Goal: Information Seeking & Learning: Learn about a topic

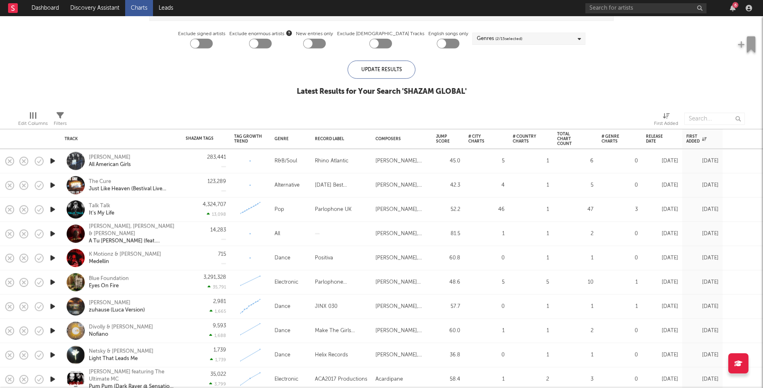
click at [51, 161] on icon "button" at bounding box center [52, 161] width 8 height 10
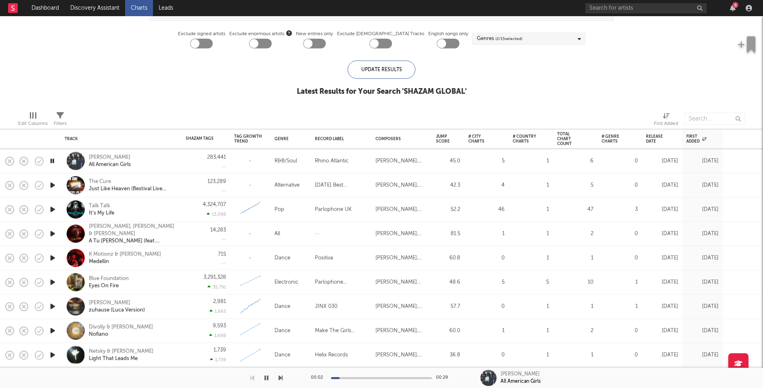
click at [54, 185] on icon "button" at bounding box center [52, 185] width 8 height 10
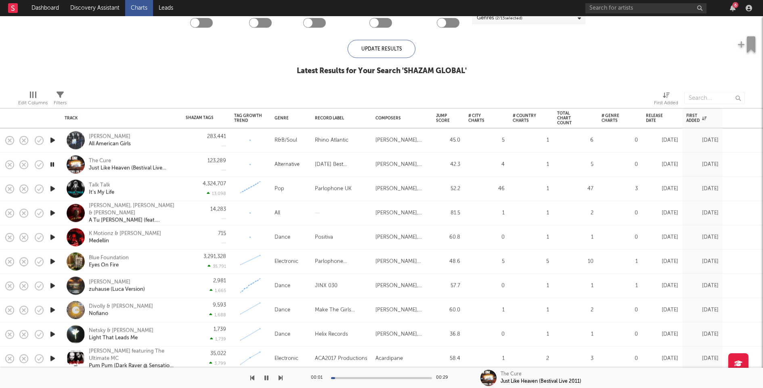
click at [53, 187] on icon "button" at bounding box center [52, 189] width 8 height 10
click at [51, 212] on icon "button" at bounding box center [52, 213] width 8 height 10
click at [52, 235] on icon "button" at bounding box center [52, 237] width 8 height 10
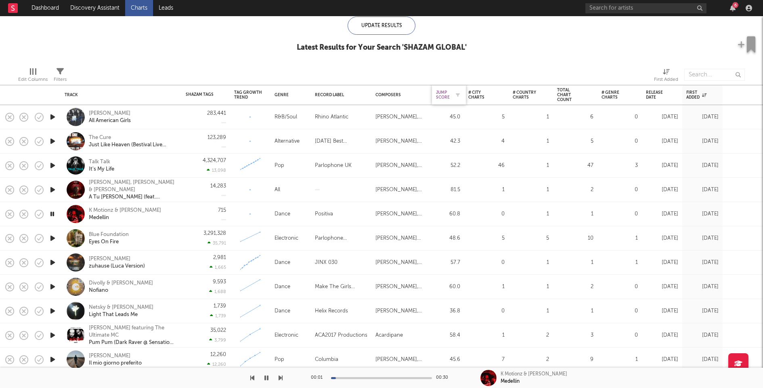
click at [445, 95] on div "Jump Score" at bounding box center [443, 95] width 14 height 10
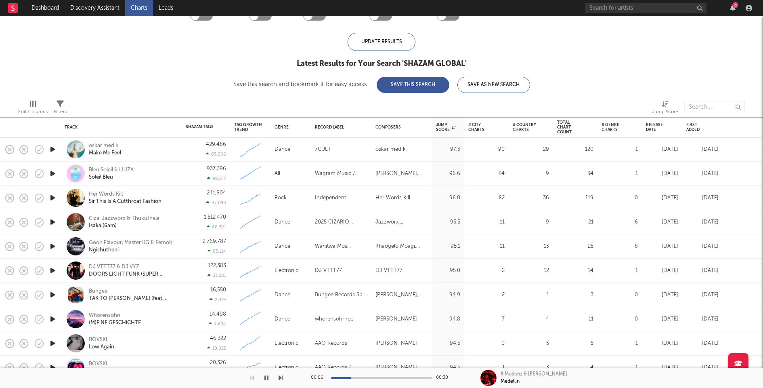
click at [53, 148] on icon "button" at bounding box center [52, 149] width 8 height 10
click at [52, 173] on icon "button" at bounding box center [52, 173] width 8 height 10
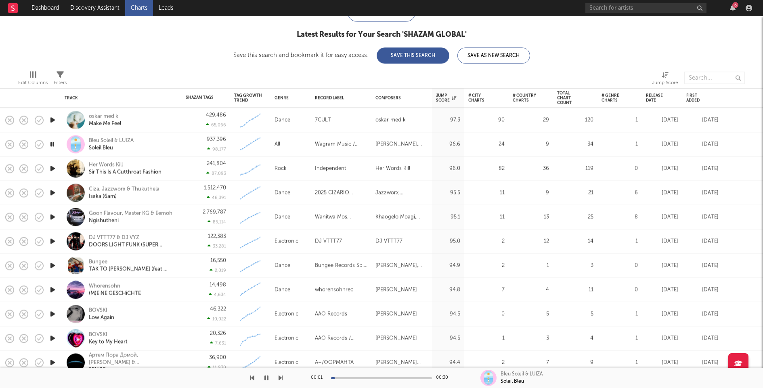
click at [53, 166] on icon "button" at bounding box center [52, 168] width 8 height 10
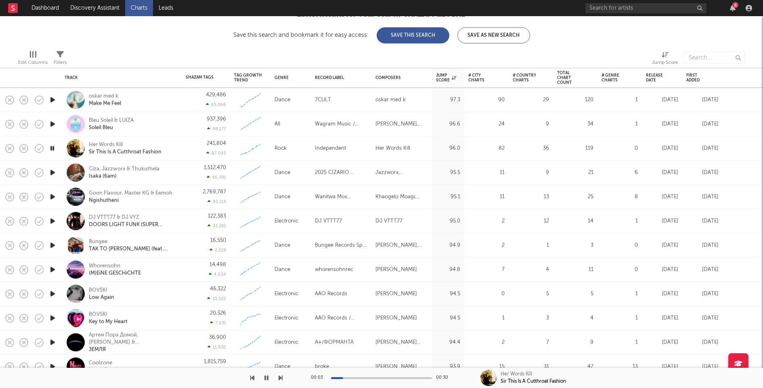
click at [53, 171] on icon "button" at bounding box center [52, 173] width 8 height 10
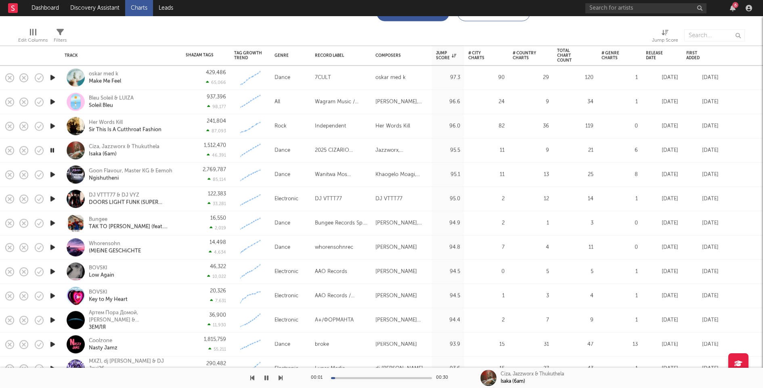
click at [53, 173] on icon "button" at bounding box center [52, 175] width 8 height 10
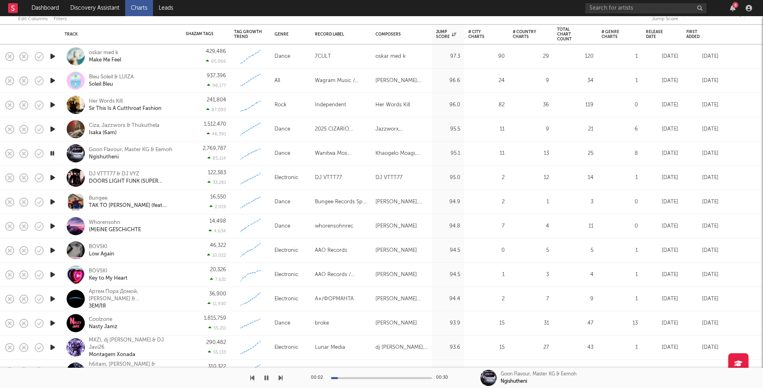
click at [53, 176] on icon "button" at bounding box center [52, 177] width 8 height 10
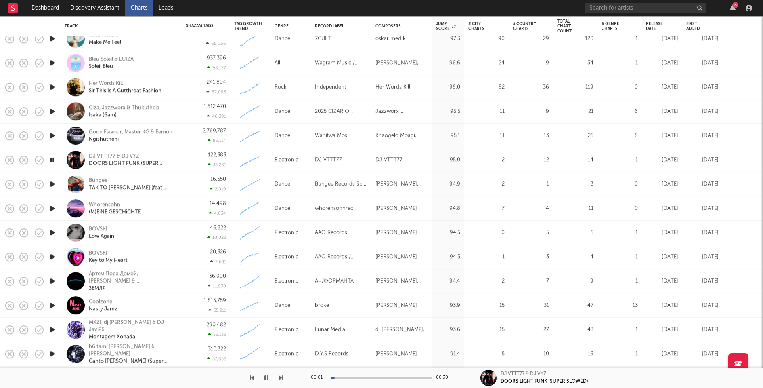
click at [52, 182] on icon "button" at bounding box center [52, 184] width 8 height 10
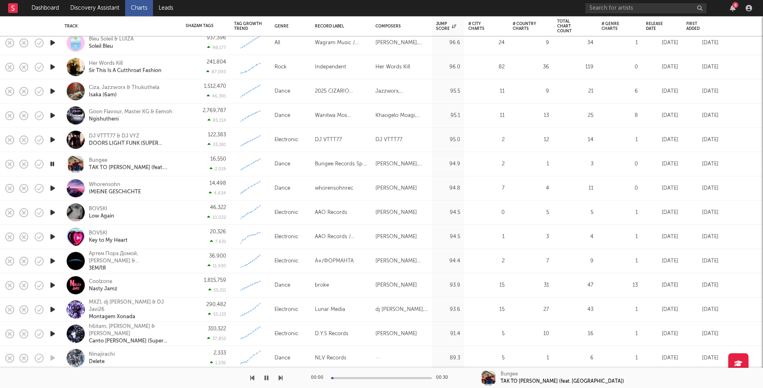
click at [52, 186] on icon "button" at bounding box center [52, 188] width 8 height 10
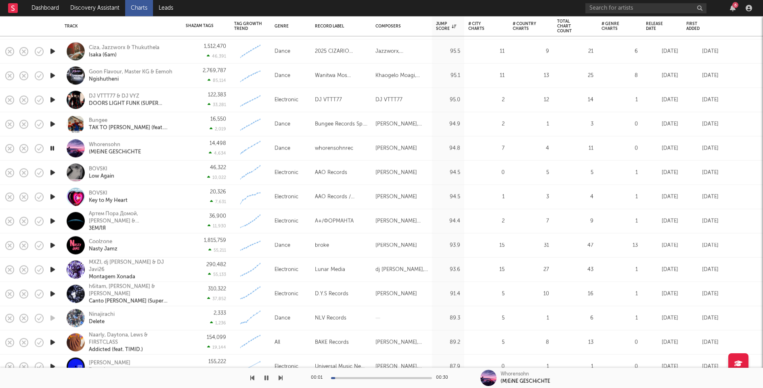
click at [54, 170] on icon "button" at bounding box center [52, 173] width 8 height 10
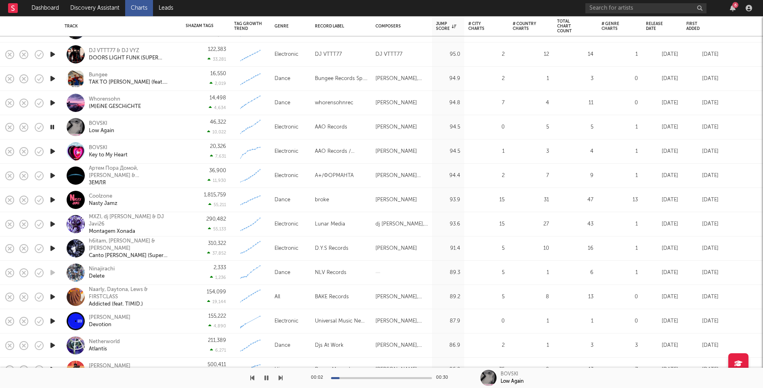
click at [54, 146] on icon "button" at bounding box center [52, 151] width 8 height 10
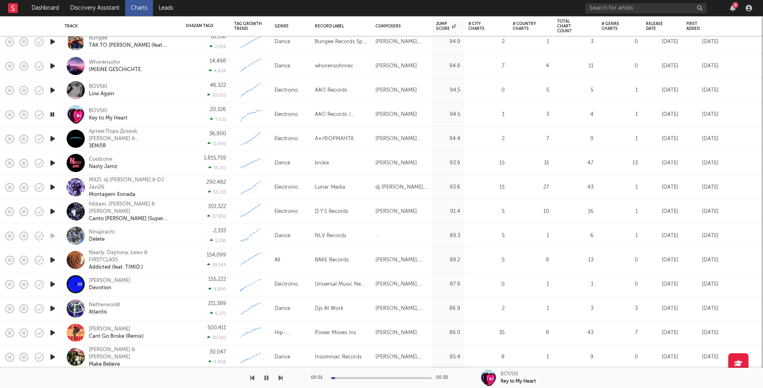
click at [54, 138] on icon "button" at bounding box center [52, 139] width 8 height 10
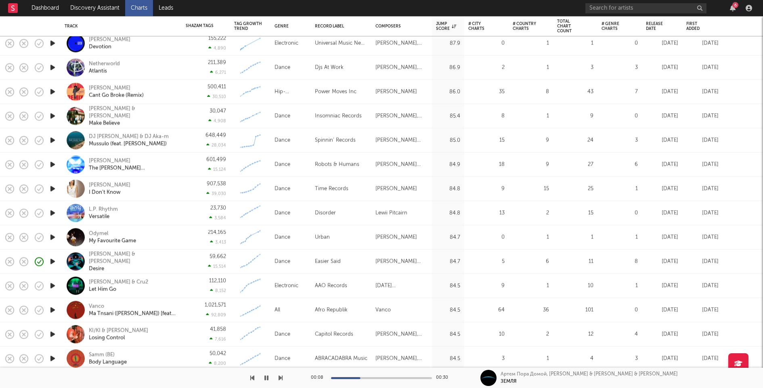
click at [55, 259] on icon "button" at bounding box center [52, 261] width 8 height 10
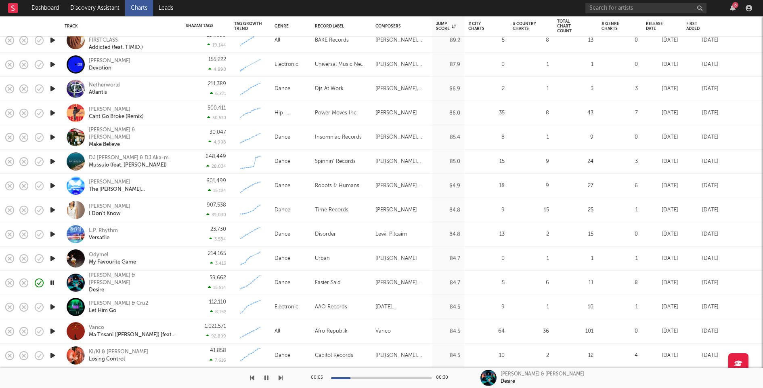
click at [187, 279] on div "59,662 15,514" at bounding box center [206, 282] width 40 height 24
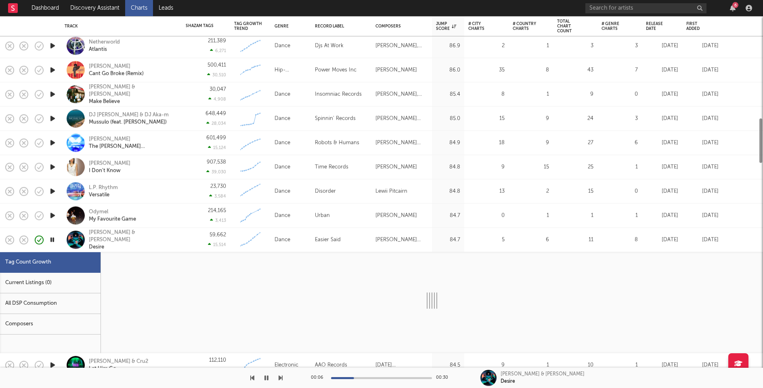
select select "1w"
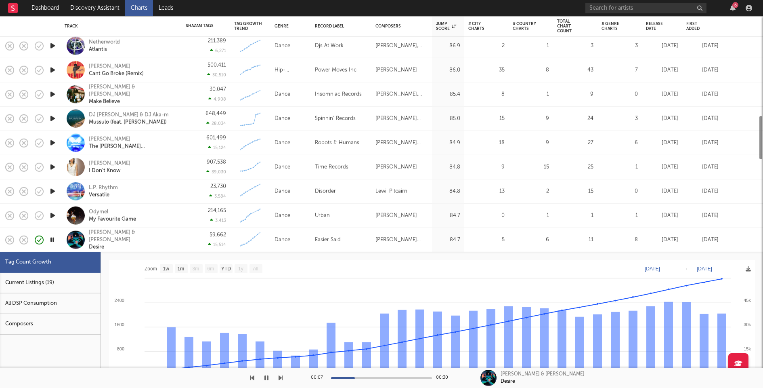
click at [56, 275] on div "Current Listings (19)" at bounding box center [50, 282] width 101 height 21
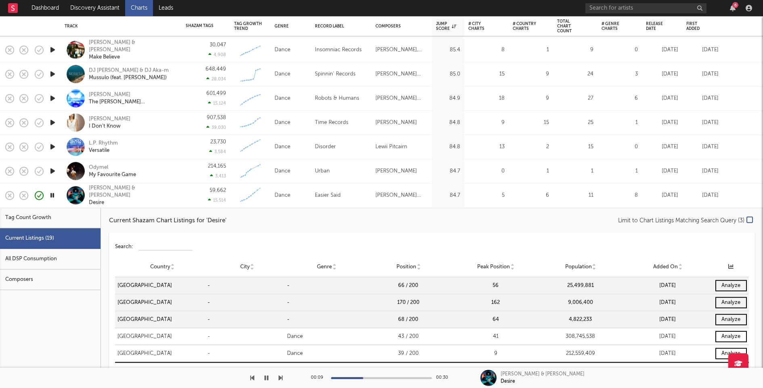
click at [167, 205] on div "Ian Asher & Olly Alexander Desire" at bounding box center [121, 195] width 113 height 24
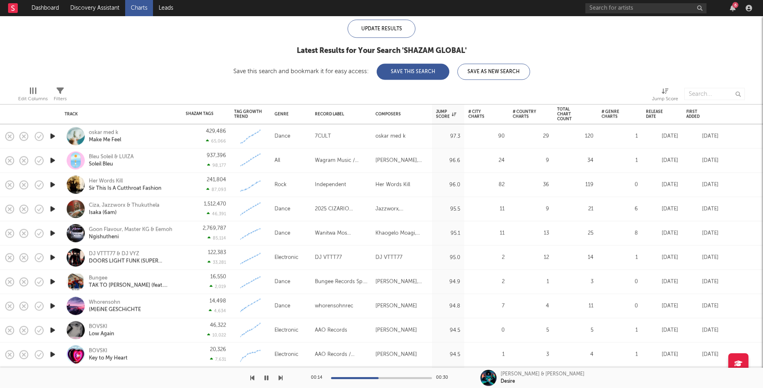
click at [54, 231] on icon "button" at bounding box center [52, 233] width 8 height 10
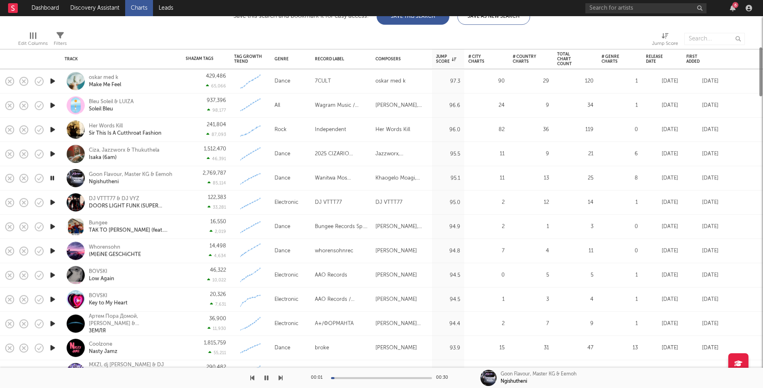
click at [54, 201] on icon "button" at bounding box center [52, 202] width 8 height 10
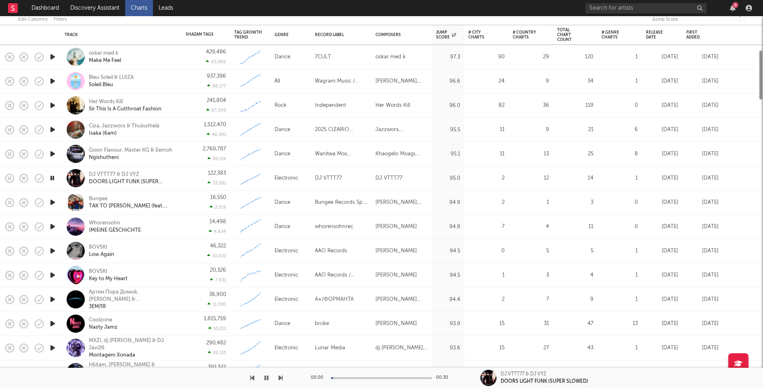
click at [53, 202] on icon "button" at bounding box center [52, 202] width 8 height 10
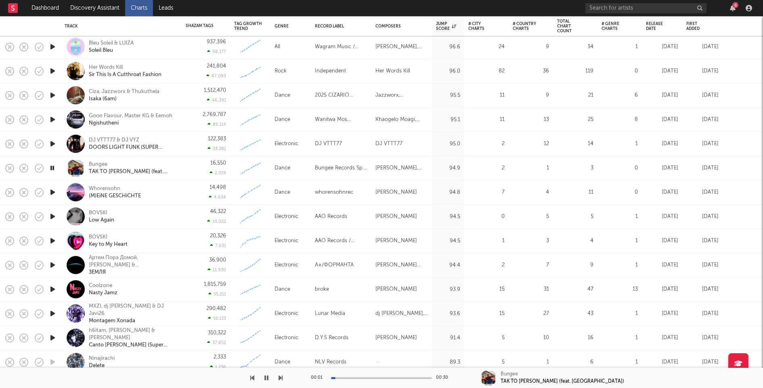
click at [52, 193] on icon "button" at bounding box center [52, 192] width 8 height 10
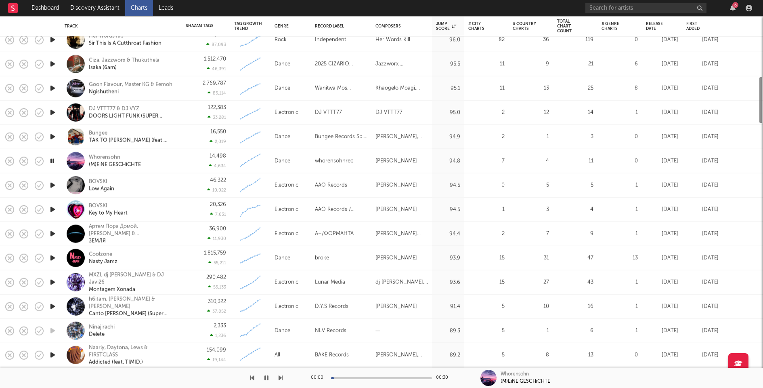
click at [53, 183] on icon "button" at bounding box center [52, 185] width 8 height 10
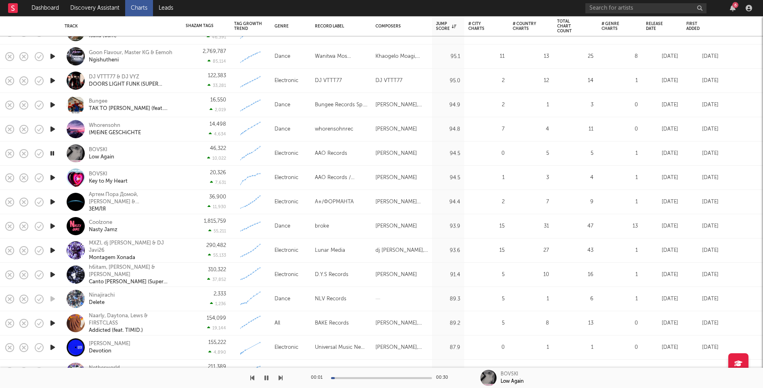
click at [53, 176] on icon "button" at bounding box center [52, 177] width 8 height 10
click at [54, 200] on icon "button" at bounding box center [52, 202] width 8 height 10
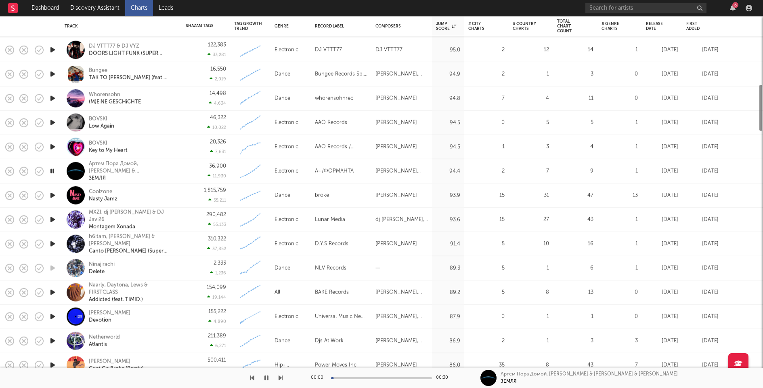
click at [54, 193] on icon "button" at bounding box center [52, 195] width 8 height 10
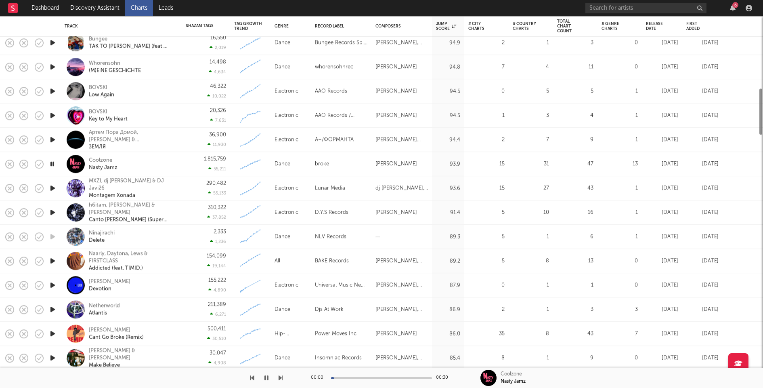
click at [54, 185] on icon "button" at bounding box center [52, 188] width 8 height 10
click at [52, 211] on icon "button" at bounding box center [52, 212] width 8 height 10
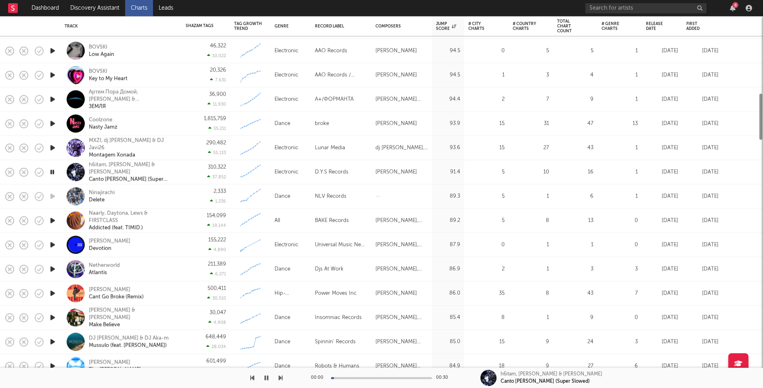
click at [51, 219] on icon "button" at bounding box center [52, 220] width 8 height 10
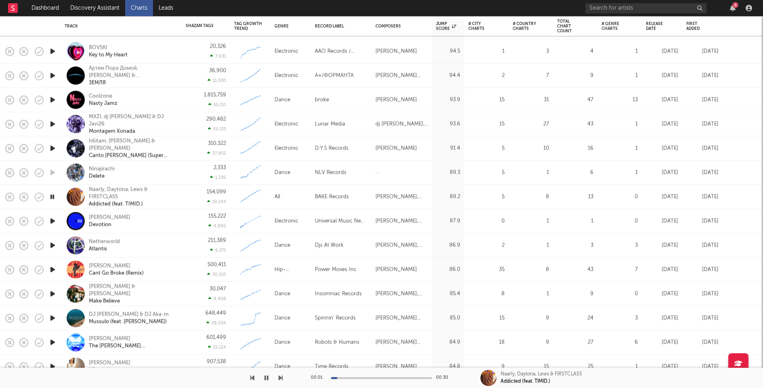
click at [52, 219] on icon "button" at bounding box center [52, 221] width 8 height 10
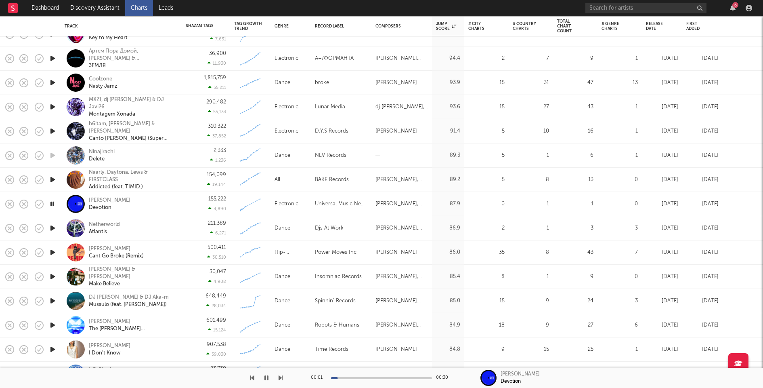
click at [52, 227] on icon "button" at bounding box center [52, 228] width 8 height 10
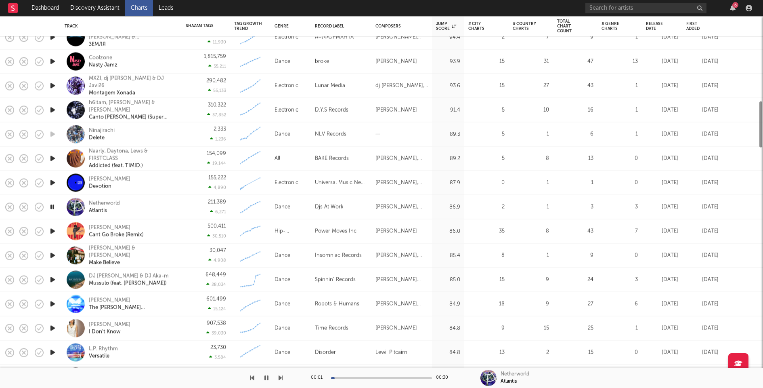
click at [52, 231] on icon "button" at bounding box center [52, 231] width 8 height 10
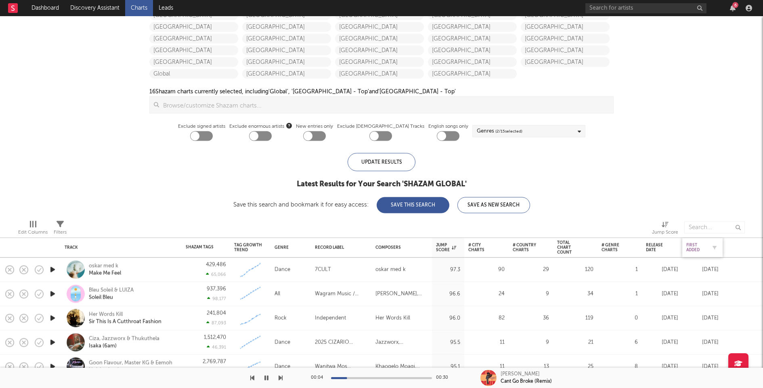
click at [678, 251] on div "First Added" at bounding box center [696, 248] width 20 height 10
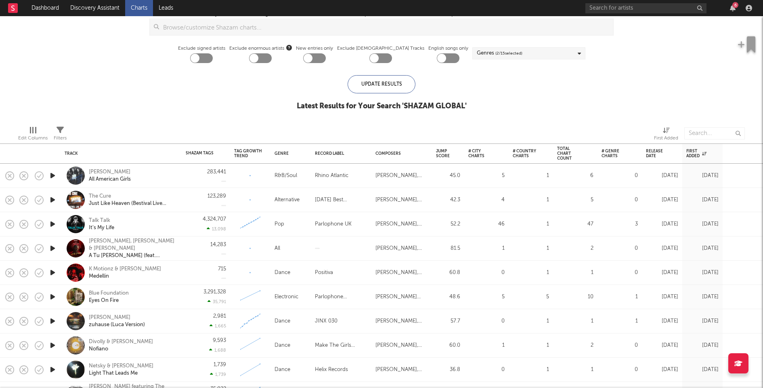
click at [54, 249] on icon "button" at bounding box center [52, 248] width 8 height 10
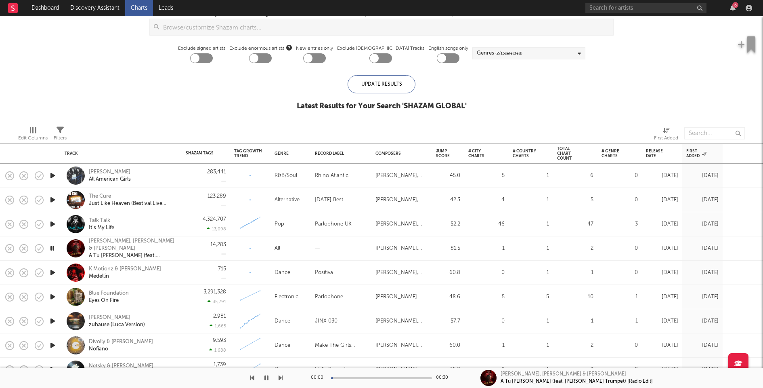
click at [53, 274] on icon "button" at bounding box center [52, 272] width 8 height 10
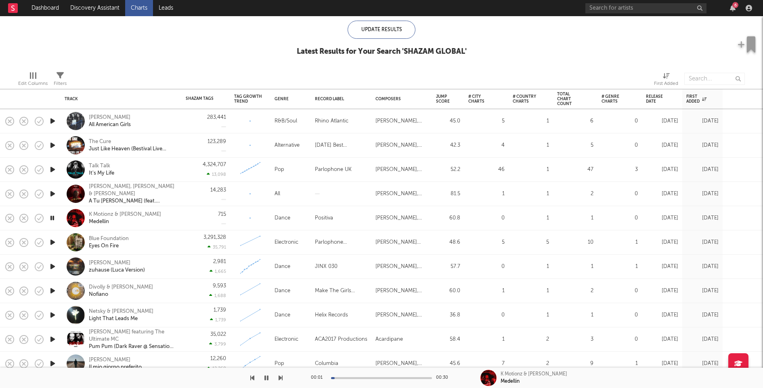
click at [52, 243] on icon "button" at bounding box center [52, 242] width 8 height 10
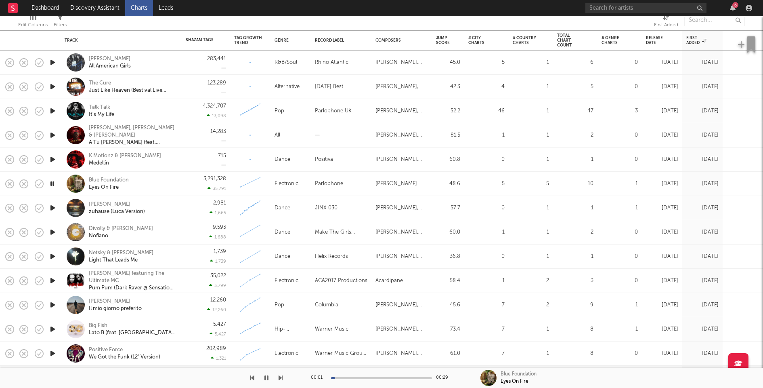
click at [51, 207] on icon "button" at bounding box center [52, 208] width 8 height 10
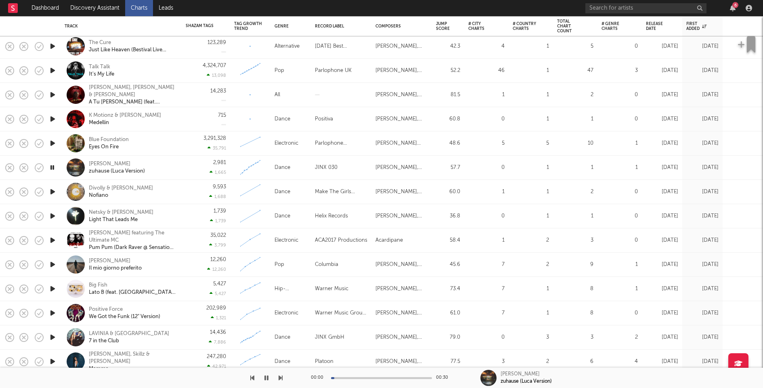
click at [52, 190] on icon "button" at bounding box center [52, 192] width 8 height 10
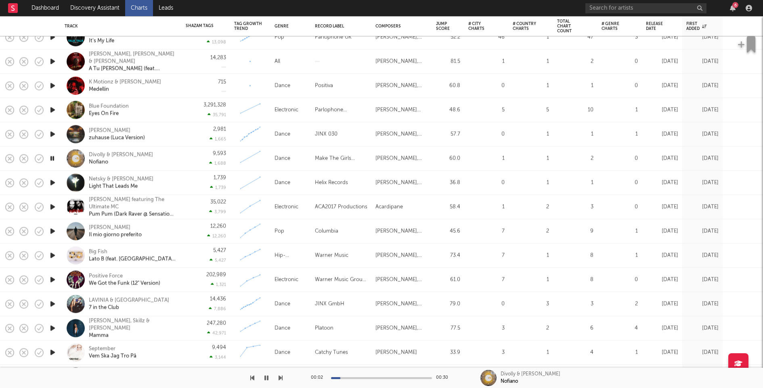
click at [52, 205] on icon "button" at bounding box center [52, 207] width 8 height 10
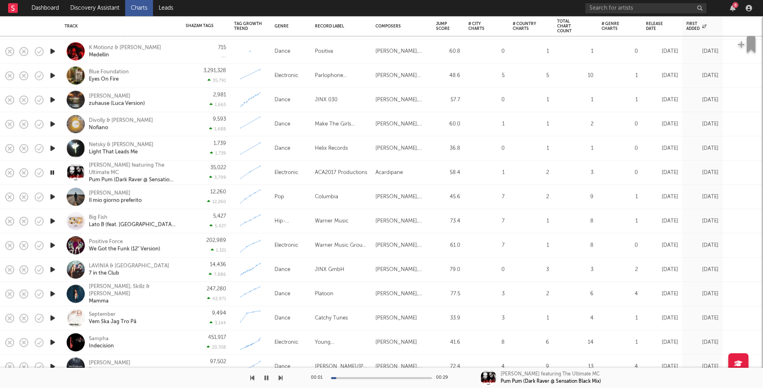
click at [53, 269] on icon "button" at bounding box center [52, 269] width 8 height 10
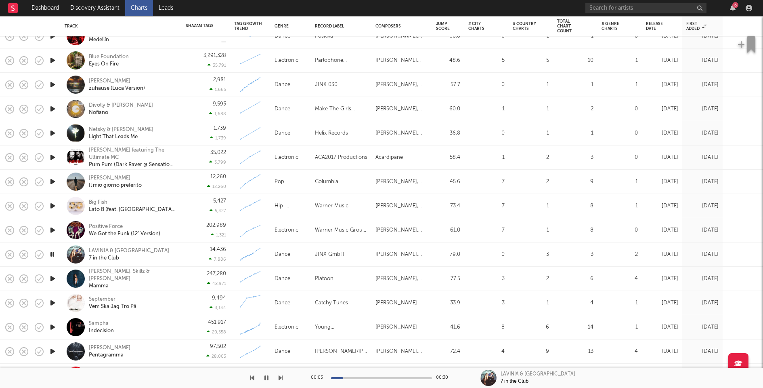
click at [375, 344] on div "00:03 00:30" at bounding box center [381, 377] width 141 height 20
click at [382, 344] on div at bounding box center [381, 378] width 101 height 2
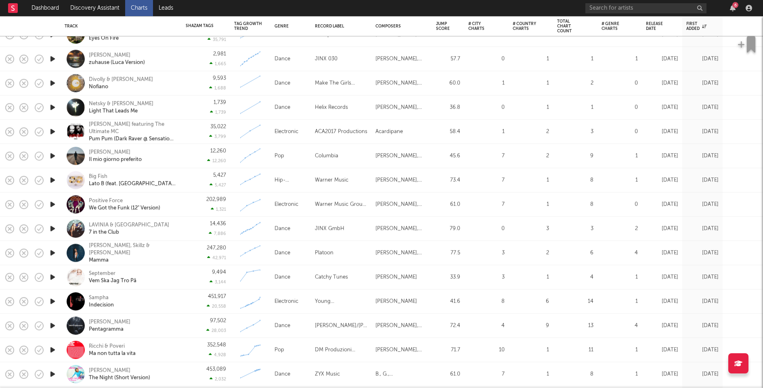
click at [53, 300] on icon "button" at bounding box center [52, 301] width 8 height 10
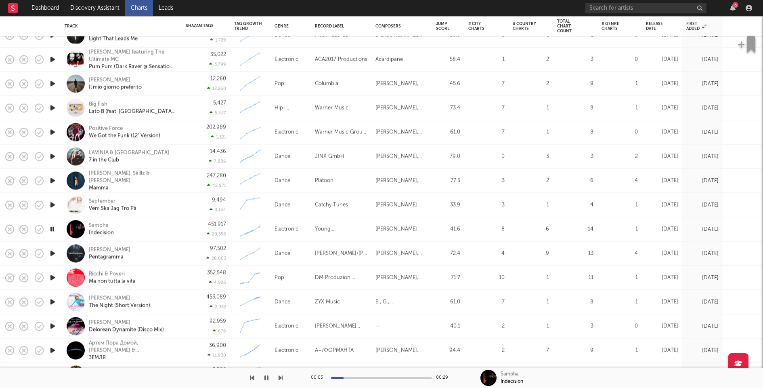
click at [384, 344] on div at bounding box center [381, 378] width 101 height 2
click at [53, 228] on icon "button" at bounding box center [52, 229] width 8 height 10
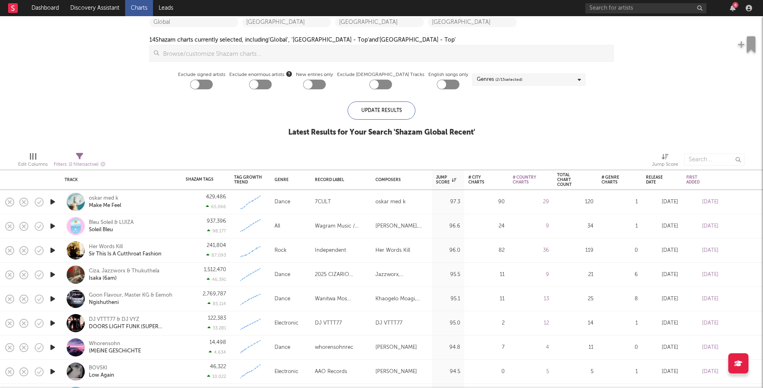
click at [51, 249] on icon "button" at bounding box center [52, 250] width 8 height 10
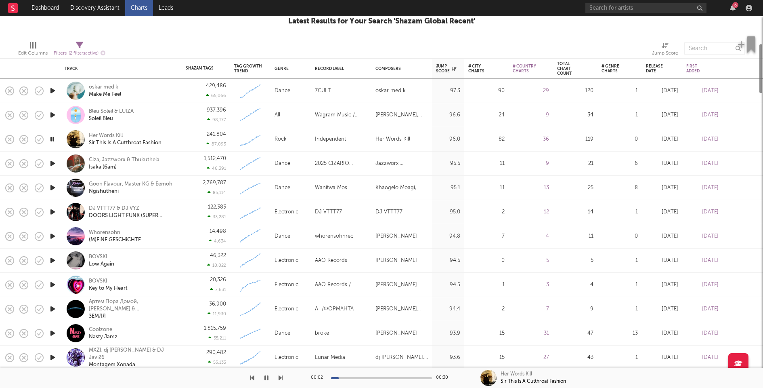
click at [53, 259] on icon "button" at bounding box center [52, 260] width 8 height 10
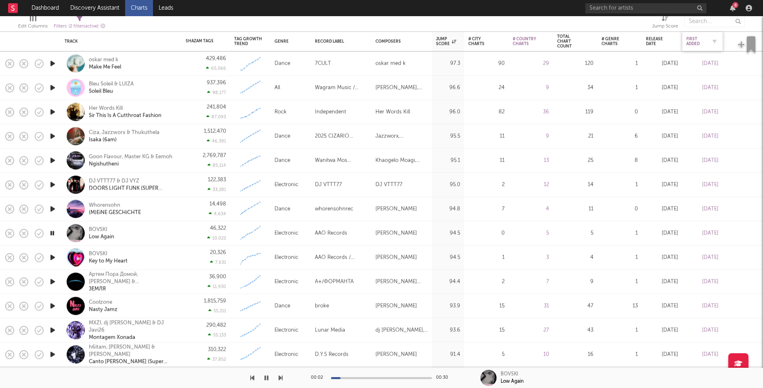
click at [704, 39] on div "First Added" at bounding box center [696, 42] width 20 height 10
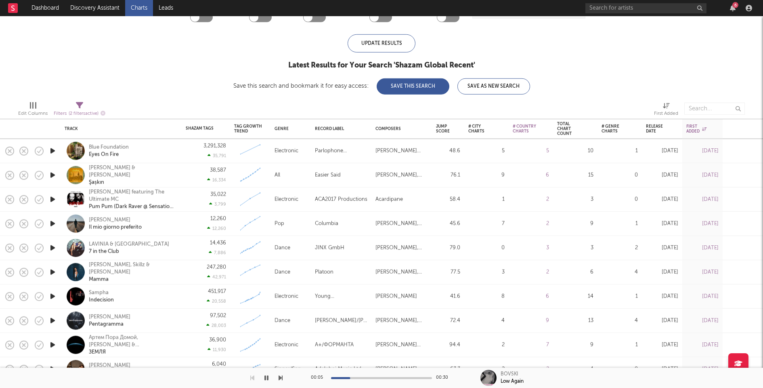
click at [54, 149] on icon "button" at bounding box center [52, 151] width 8 height 10
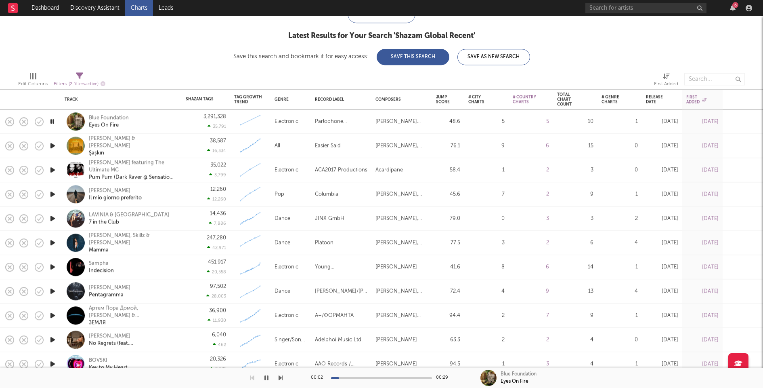
click at [51, 193] on icon "button" at bounding box center [52, 194] width 8 height 10
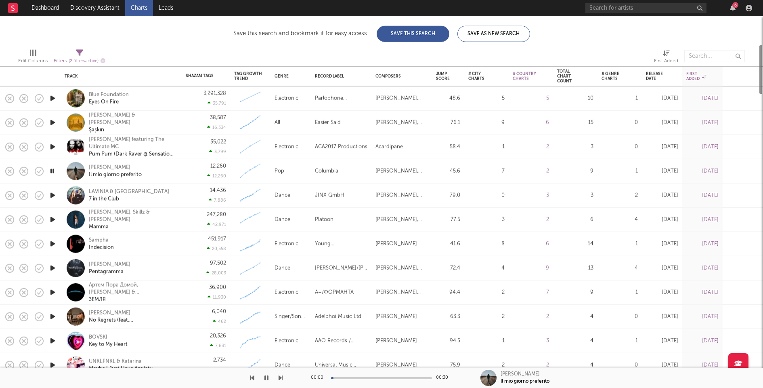
click at [51, 195] on icon "button" at bounding box center [52, 195] width 8 height 10
click at [51, 218] on icon "button" at bounding box center [52, 219] width 8 height 10
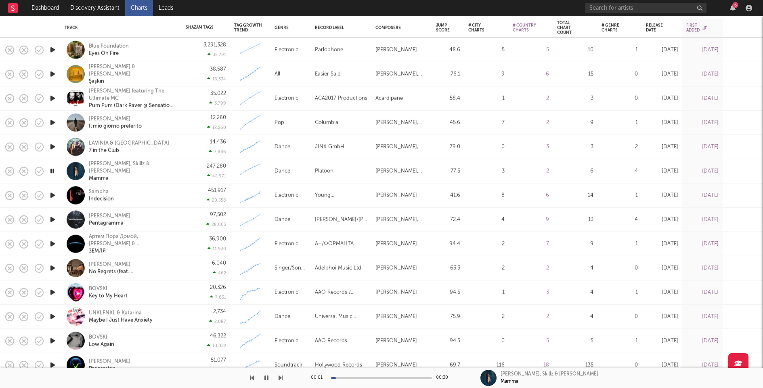
click at [51, 193] on icon "button" at bounding box center [52, 195] width 8 height 10
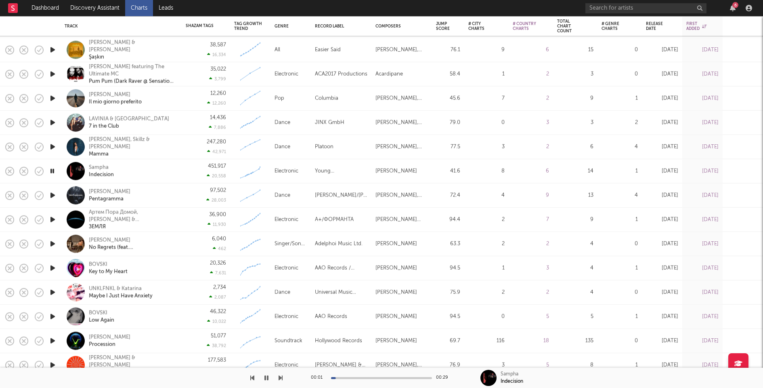
click at [53, 195] on icon "button" at bounding box center [52, 195] width 8 height 10
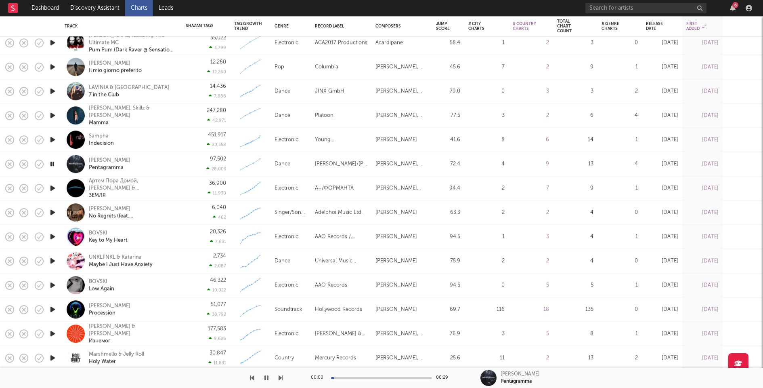
click at [53, 213] on icon "button" at bounding box center [52, 212] width 8 height 10
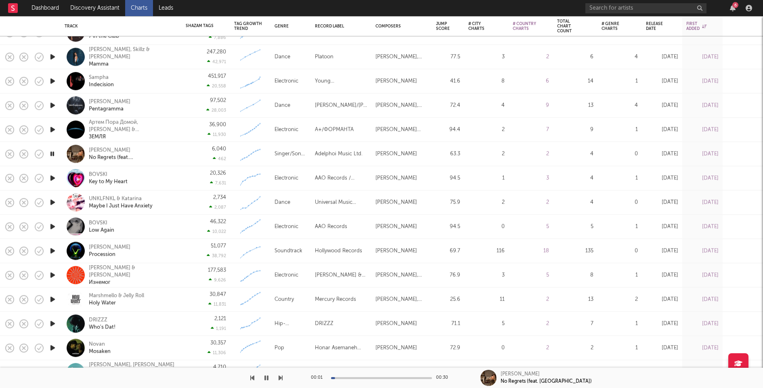
click at [54, 204] on icon "button" at bounding box center [52, 202] width 8 height 10
click at [53, 249] on icon "button" at bounding box center [52, 250] width 8 height 10
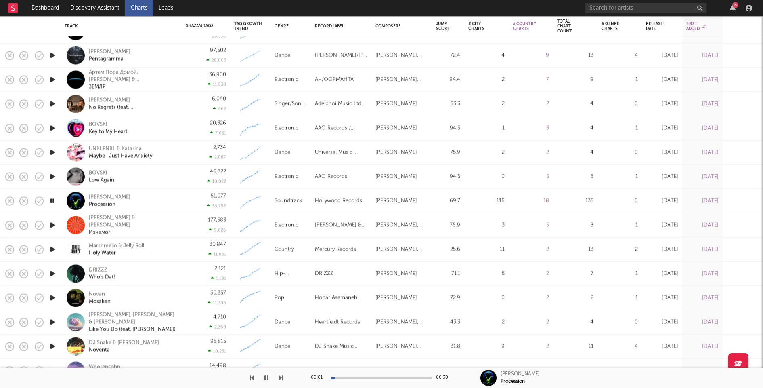
click at [53, 272] on icon "button" at bounding box center [52, 273] width 8 height 10
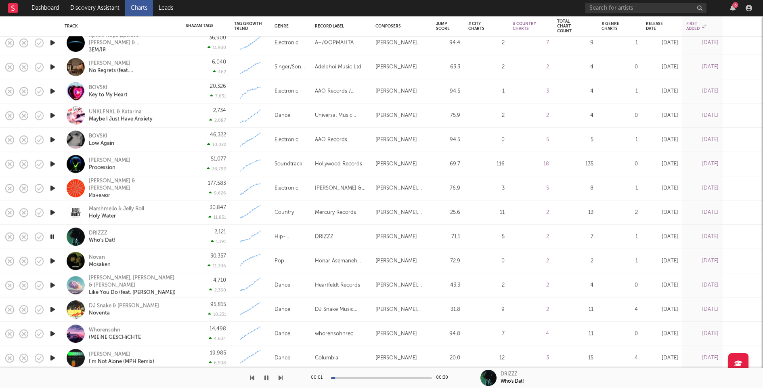
click at [52, 285] on icon "button" at bounding box center [52, 285] width 8 height 10
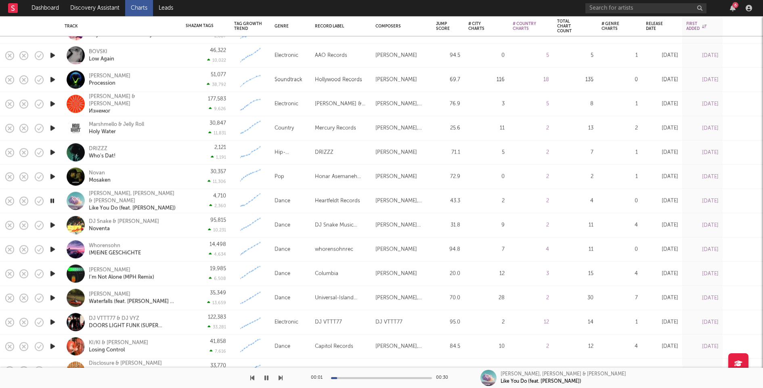
click at [52, 273] on icon "button" at bounding box center [52, 273] width 8 height 10
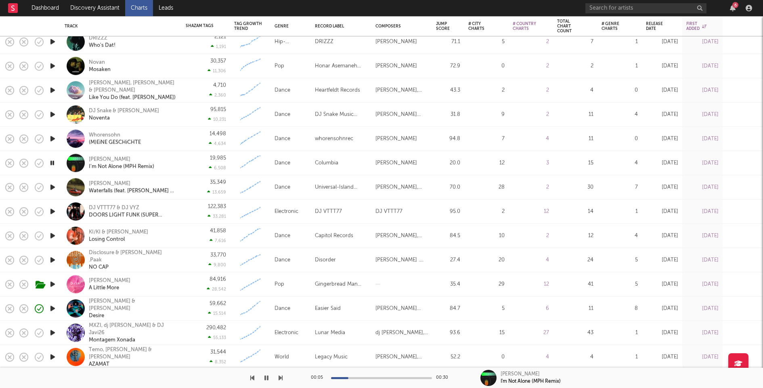
click at [178, 161] on div "Calvin Harris I'm Not Alone (MPH Remix)" at bounding box center [121, 163] width 121 height 24
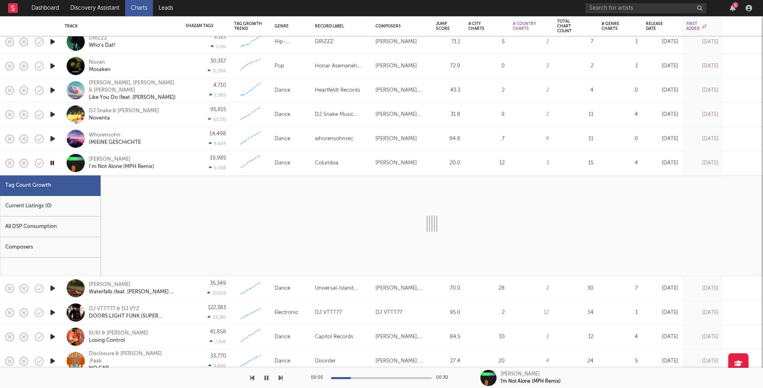
click at [88, 205] on div "Current Listings (0)" at bounding box center [50, 206] width 101 height 21
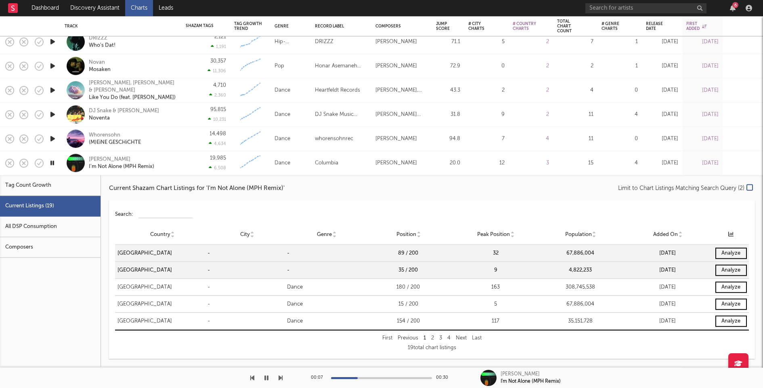
click at [177, 165] on div "Calvin Harris I'm Not Alone (MPH Remix)" at bounding box center [121, 163] width 113 height 24
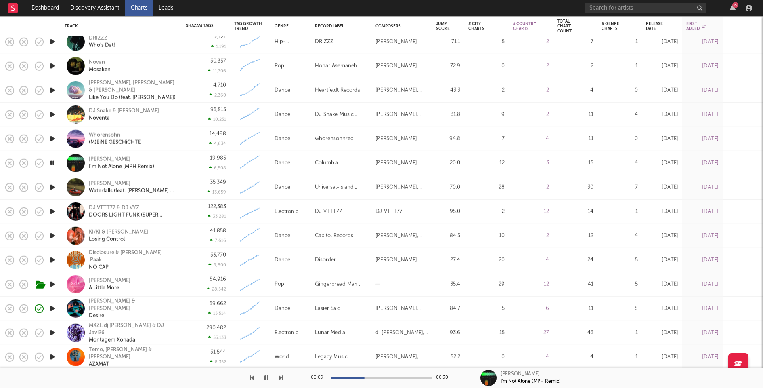
click at [390, 377] on div at bounding box center [381, 378] width 101 height 2
click at [53, 356] on icon "button" at bounding box center [52, 357] width 8 height 10
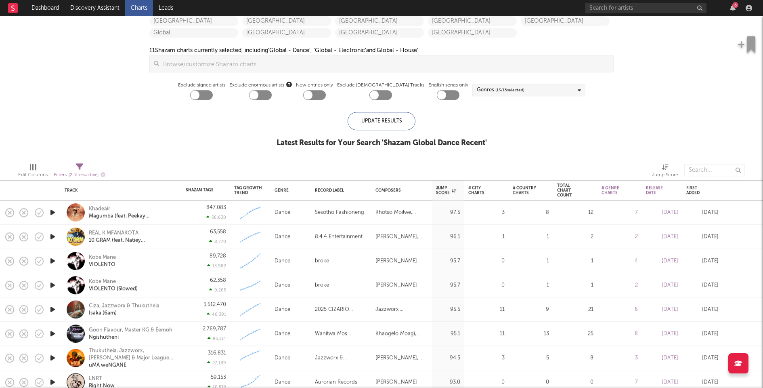
click at [52, 210] on icon "button" at bounding box center [52, 212] width 8 height 10
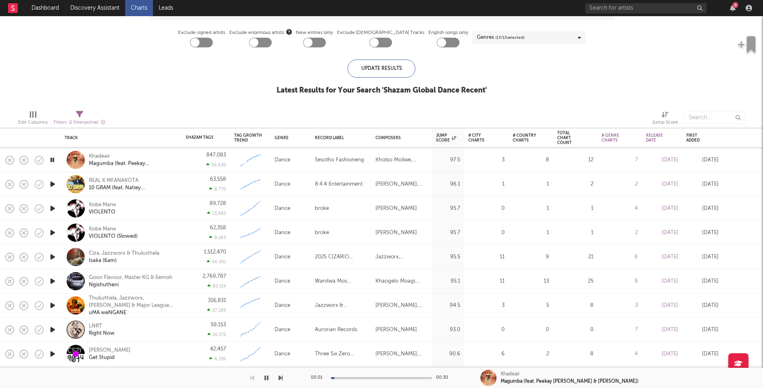
click at [50, 184] on icon "button" at bounding box center [52, 184] width 8 height 10
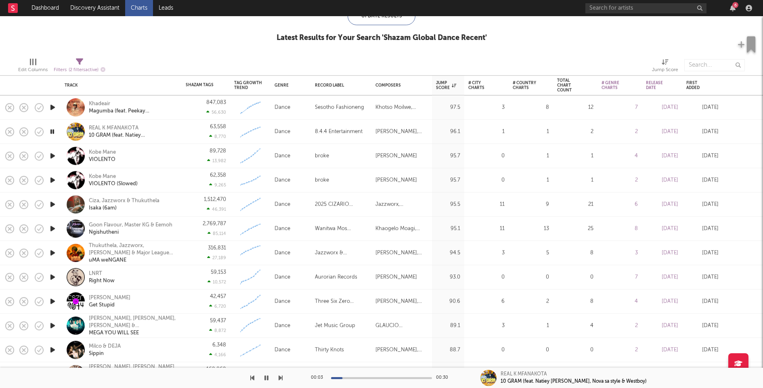
click at [52, 299] on icon "button" at bounding box center [52, 301] width 8 height 10
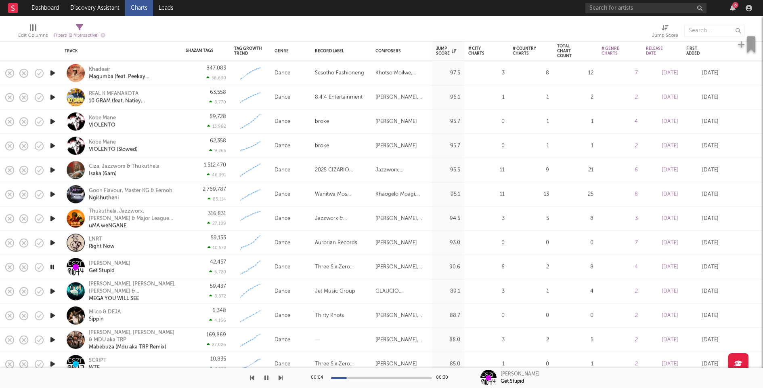
click at [52, 242] on icon "button" at bounding box center [52, 242] width 8 height 10
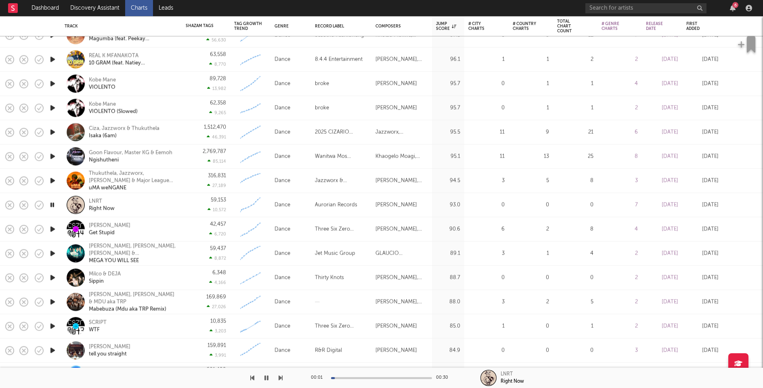
click at [51, 252] on icon "button" at bounding box center [52, 253] width 8 height 10
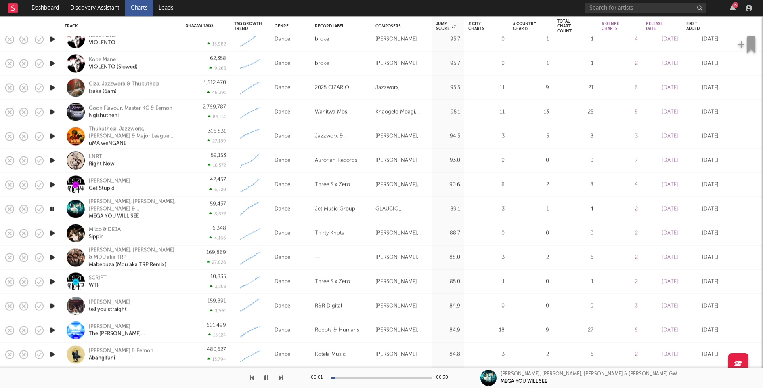
click at [52, 232] on icon "button" at bounding box center [52, 233] width 8 height 10
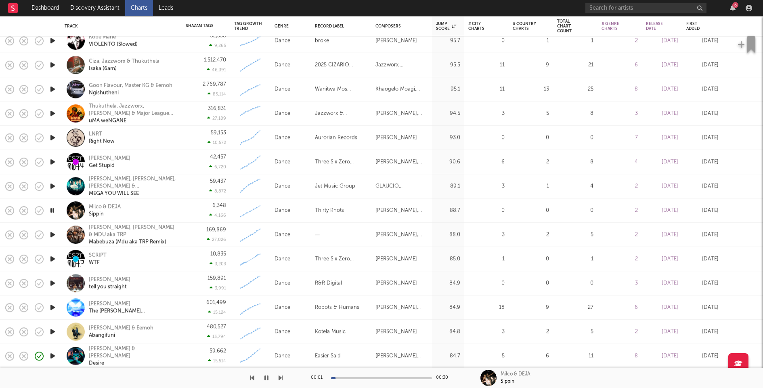
click at [52, 234] on icon "button" at bounding box center [52, 234] width 8 height 10
click at [52, 260] on icon "button" at bounding box center [52, 259] width 8 height 10
click at [372, 379] on div "00:00 00:30" at bounding box center [381, 377] width 141 height 20
click at [373, 377] on div at bounding box center [381, 378] width 101 height 2
click at [97, 256] on div "SCRIPT" at bounding box center [98, 254] width 18 height 7
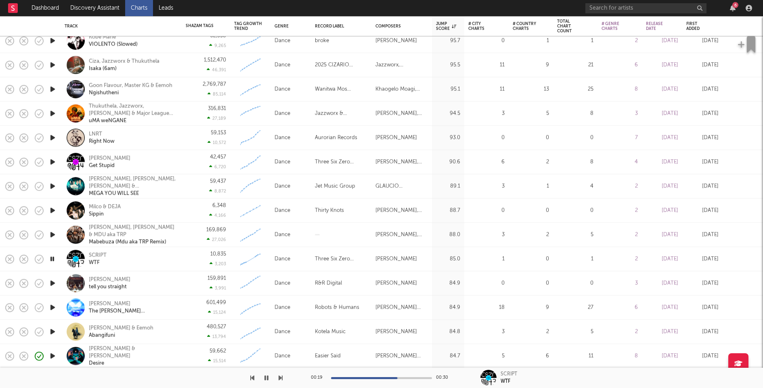
click at [55, 279] on icon "button" at bounding box center [52, 283] width 8 height 10
click at [54, 306] on icon "button" at bounding box center [52, 307] width 8 height 10
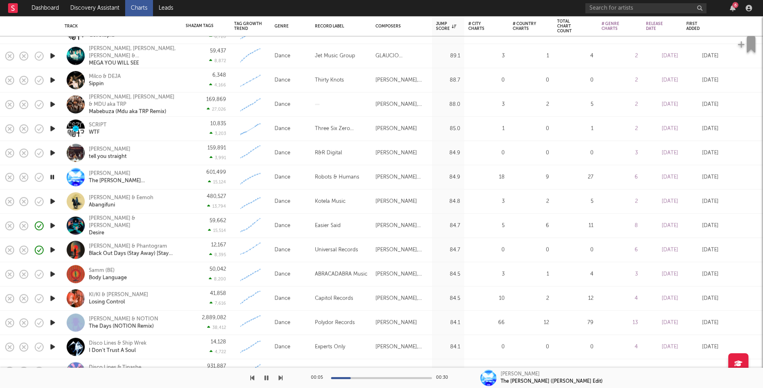
click at [53, 273] on icon "button" at bounding box center [52, 274] width 8 height 10
click at [53, 274] on icon "button" at bounding box center [52, 274] width 8 height 10
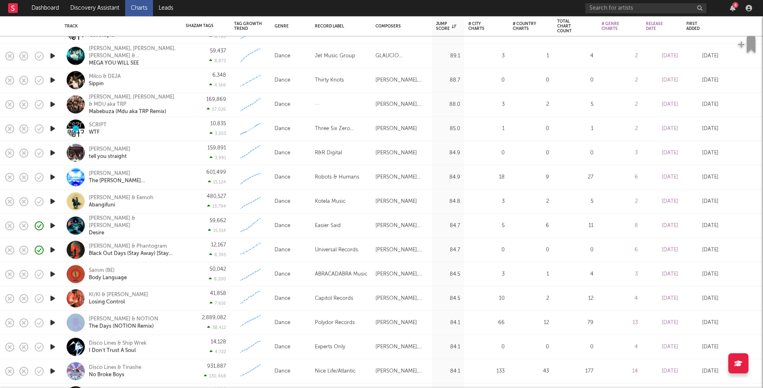
click at [52, 298] on icon "button" at bounding box center [52, 298] width 8 height 10
click at [360, 377] on div at bounding box center [381, 378] width 101 height 2
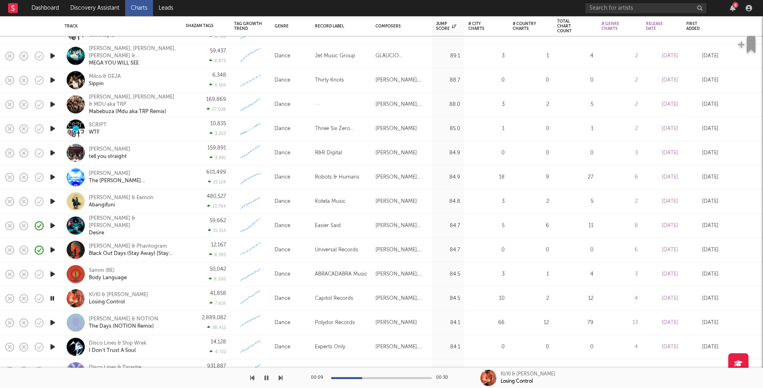
click at [390, 377] on div at bounding box center [381, 378] width 101 height 2
click at [54, 298] on icon "button" at bounding box center [52, 298] width 8 height 10
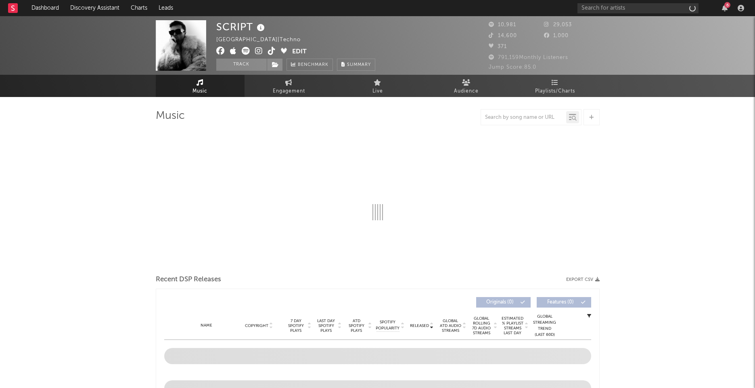
select select "6m"
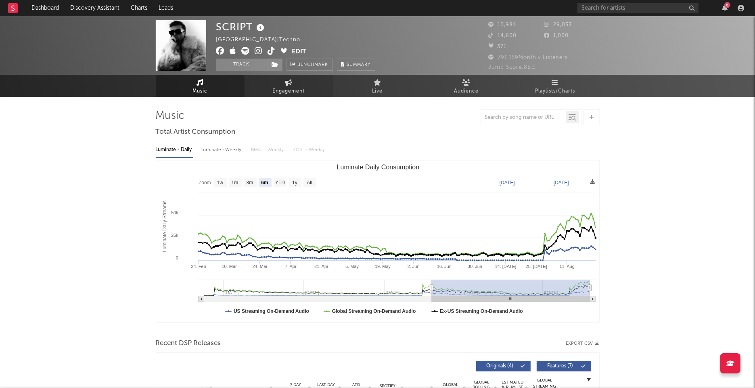
click at [295, 89] on span "Engagement" at bounding box center [289, 91] width 32 height 10
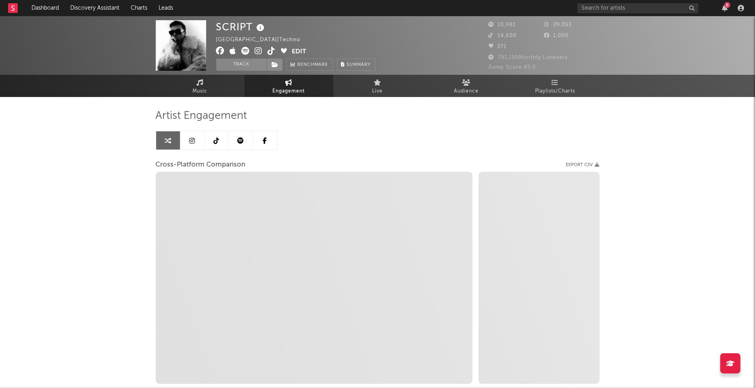
select select "1w"
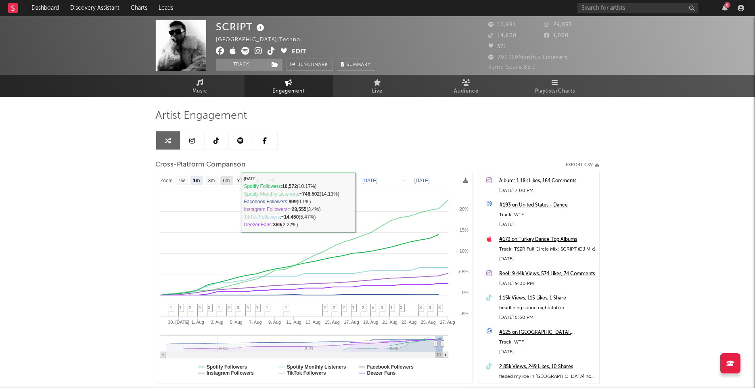
click at [224, 178] on text "6m" at bounding box center [226, 181] width 7 height 6
select select "6m"
type input "[DATE]"
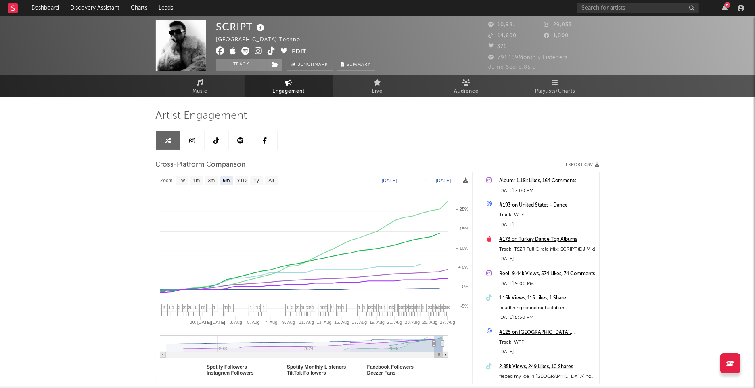
select select "6m"
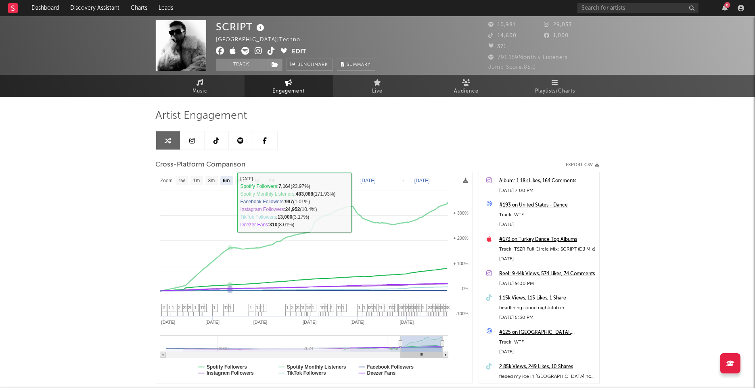
click at [186, 135] on link at bounding box center [192, 140] width 24 height 18
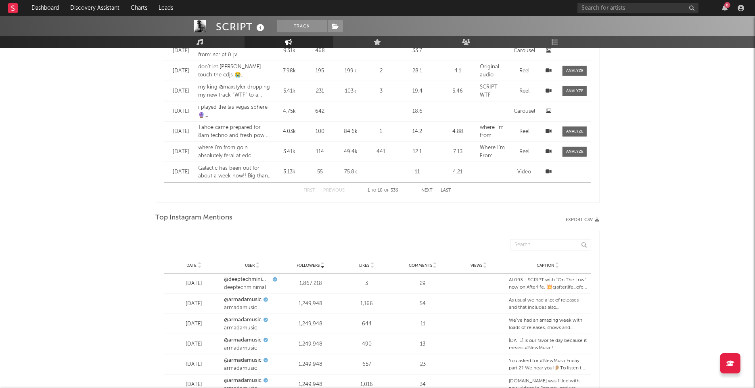
select select "6m"
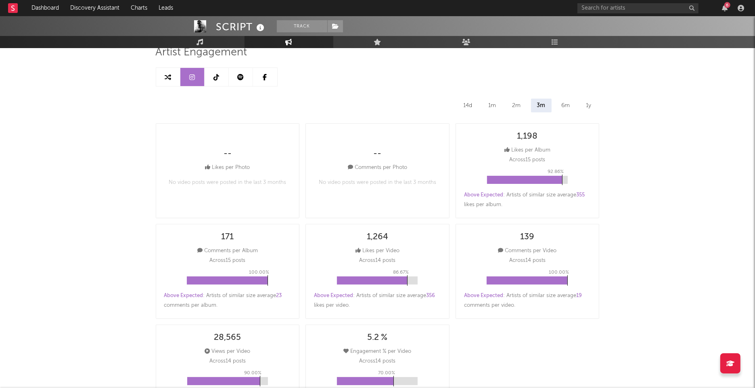
scroll to position [5, 0]
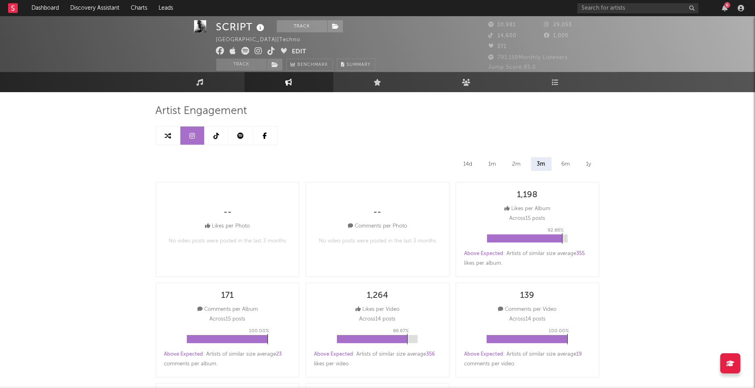
click at [212, 134] on link at bounding box center [217, 135] width 24 height 18
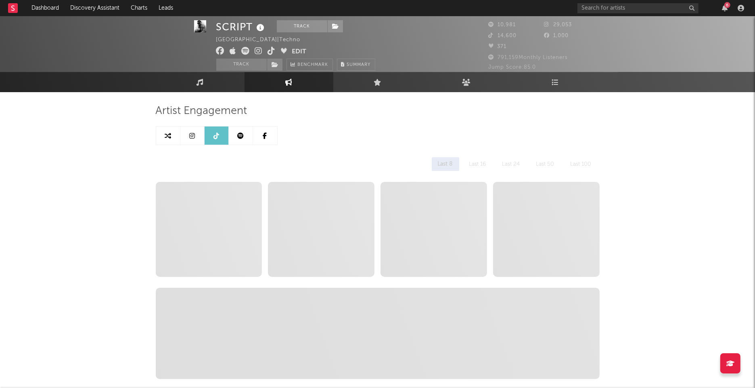
select select "6m"
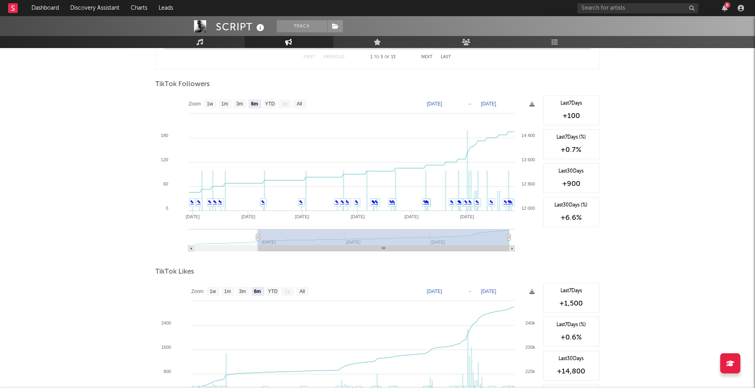
scroll to position [703, 0]
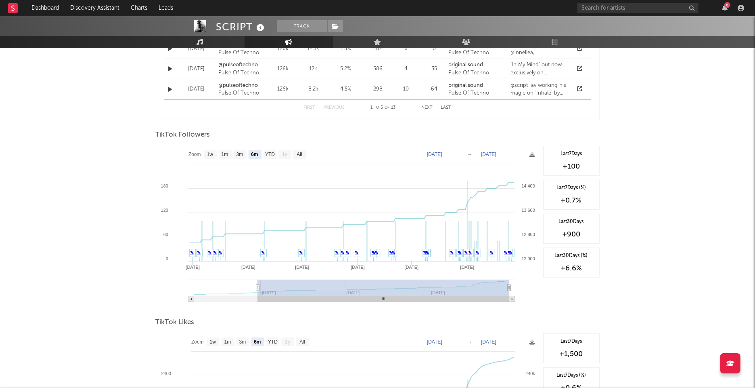
click at [728, 8] on div "6" at bounding box center [728, 5] width 6 height 6
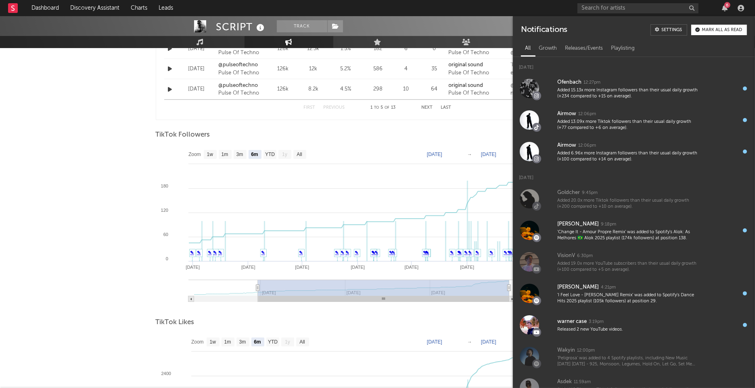
click at [719, 28] on div "Mark all as read" at bounding box center [722, 30] width 40 height 4
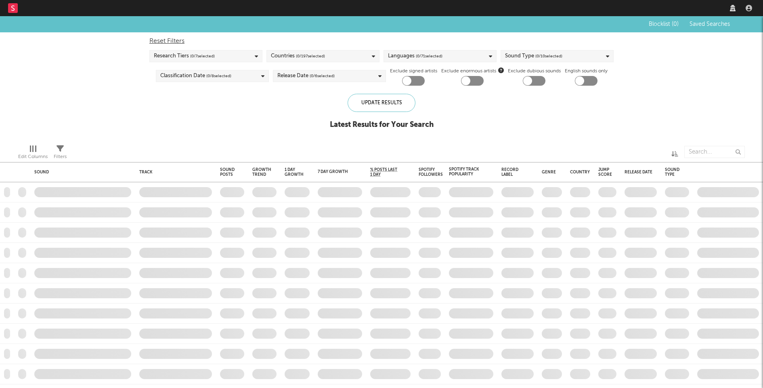
checkbox input "true"
